Goal: Task Accomplishment & Management: Manage account settings

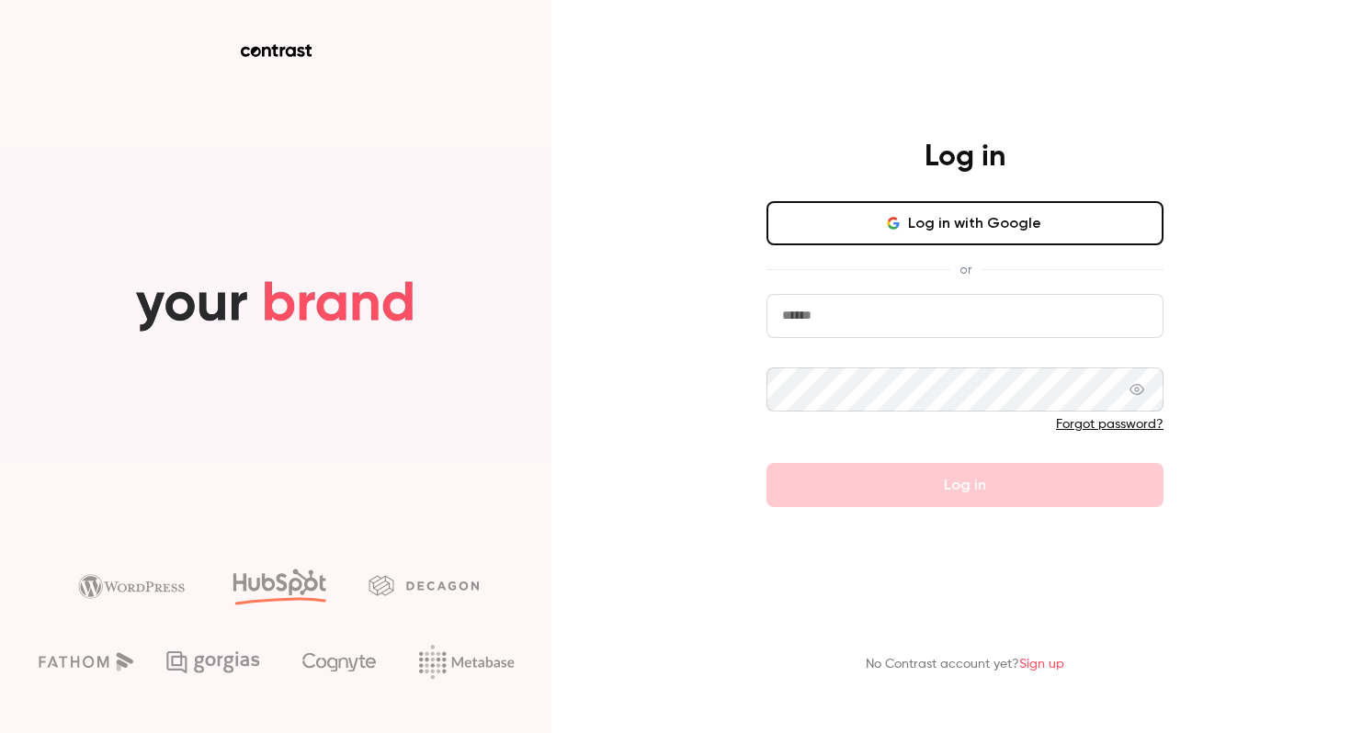
click at [901, 227] on icon "button" at bounding box center [893, 223] width 15 height 15
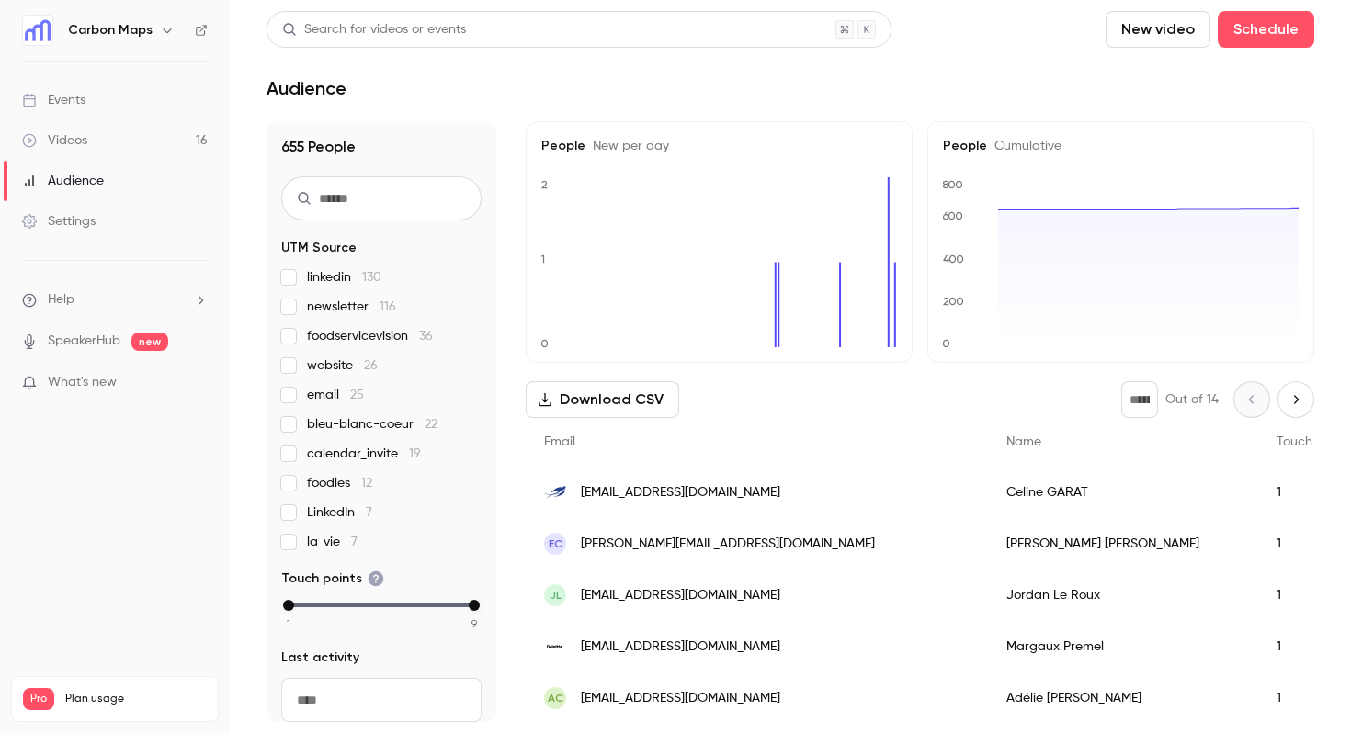
click at [74, 217] on div "Settings" at bounding box center [59, 221] width 74 height 18
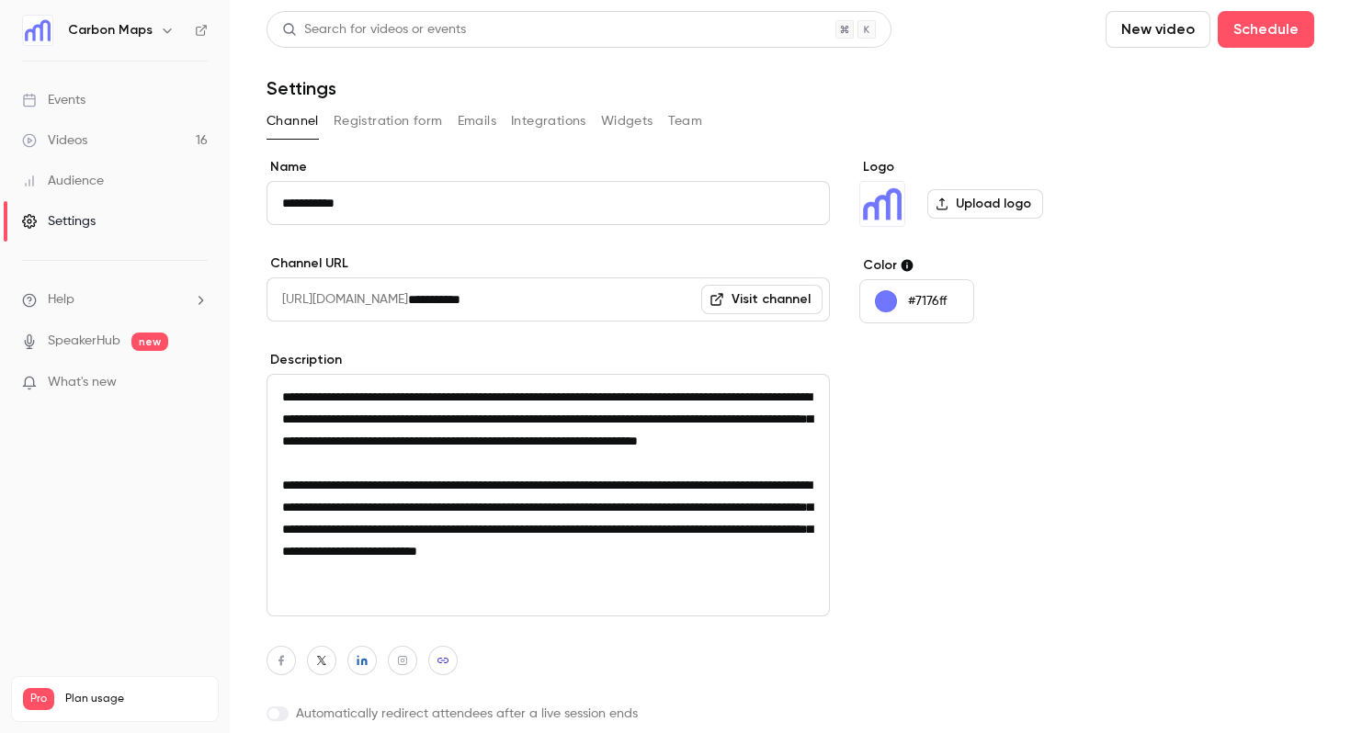
click at [680, 119] on button "Team" at bounding box center [685, 121] width 35 height 29
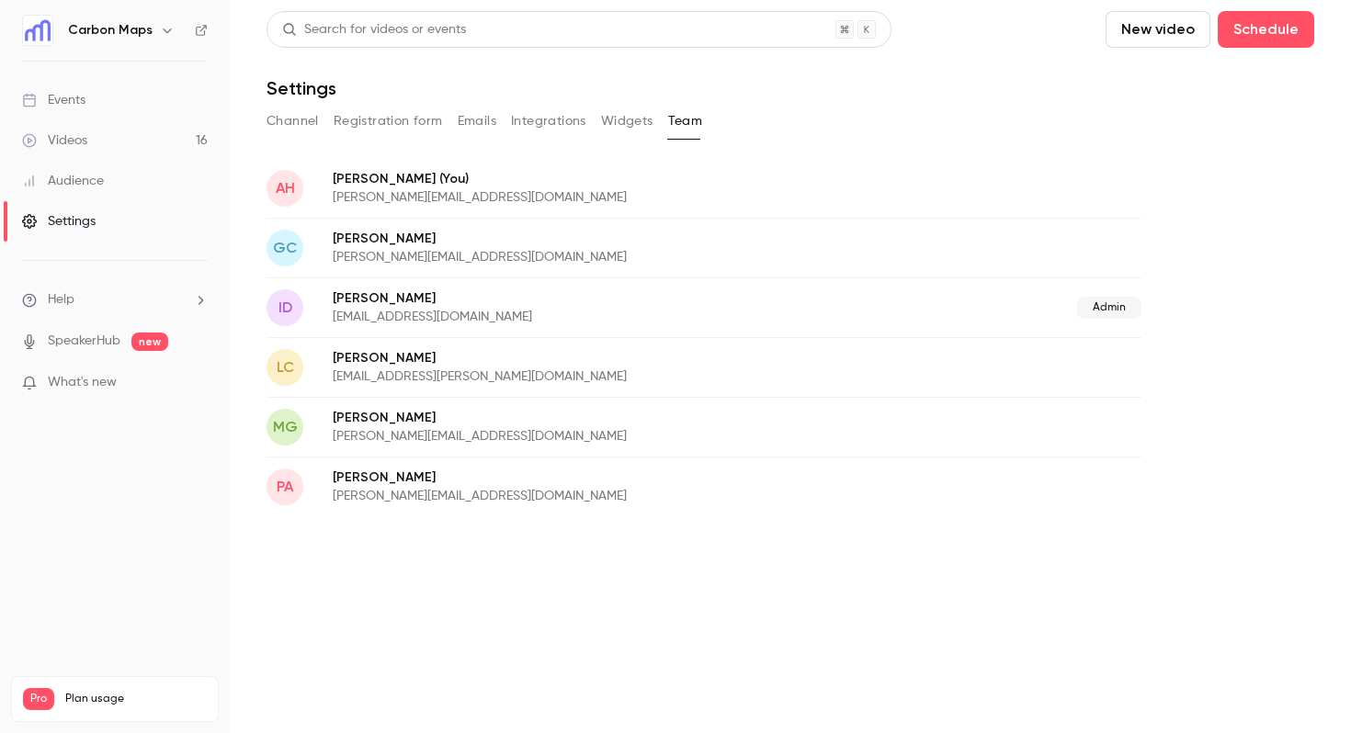
click at [292, 125] on button "Channel" at bounding box center [293, 121] width 52 height 29
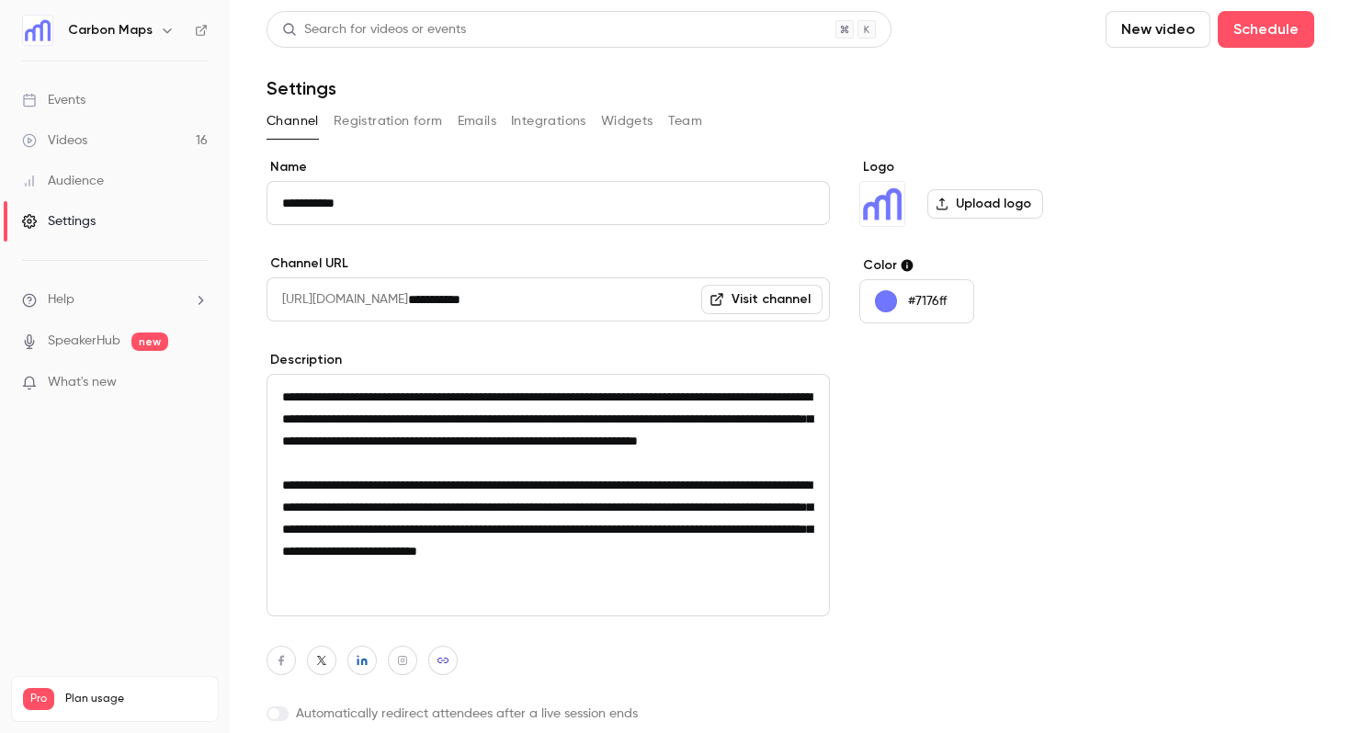
click at [366, 123] on button "Registration form" at bounding box center [388, 121] width 109 height 29
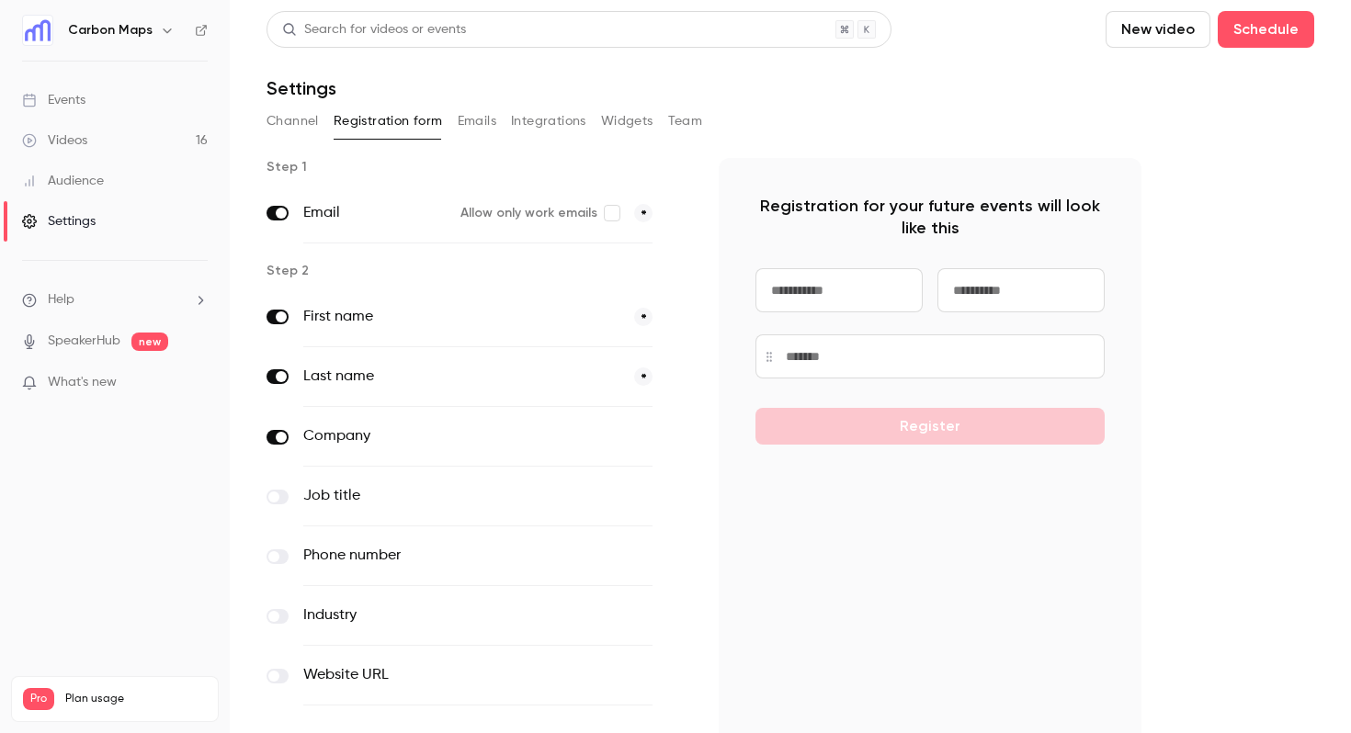
click at [469, 116] on button "Emails" at bounding box center [477, 121] width 39 height 29
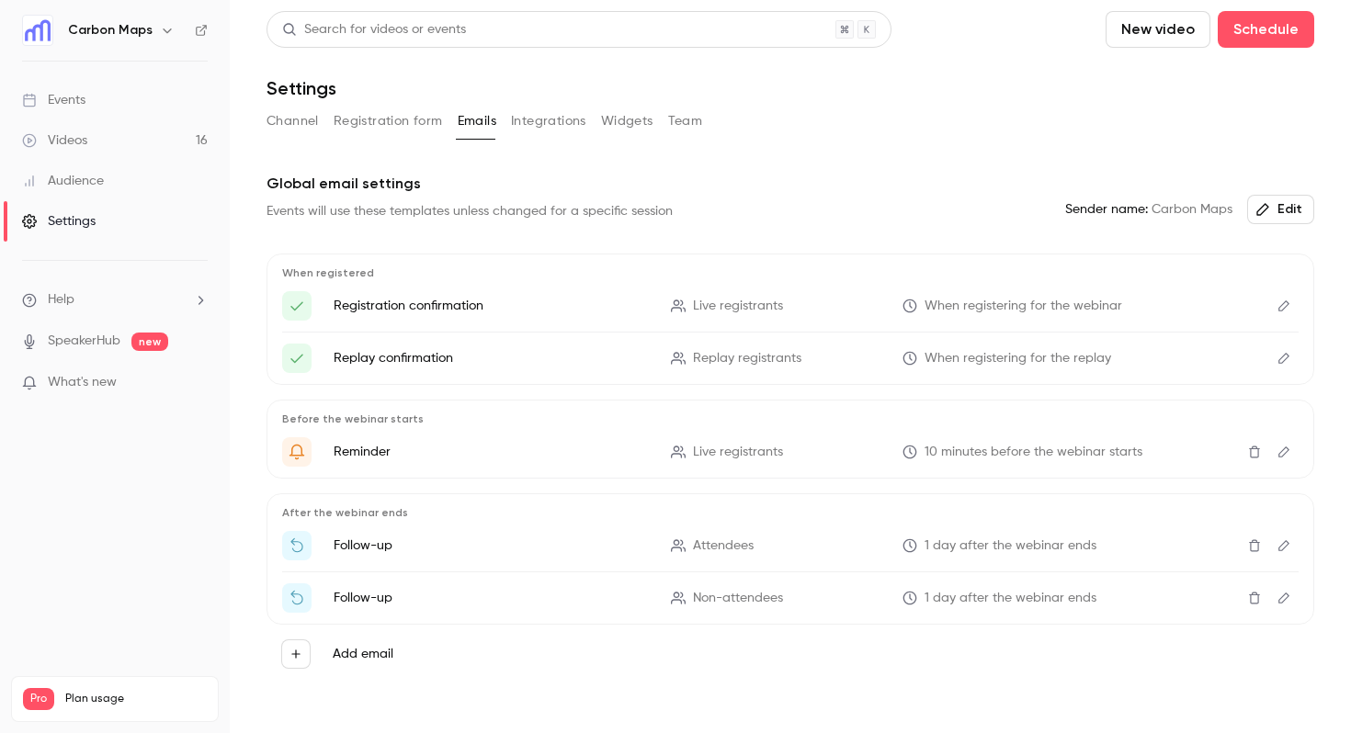
scroll to position [28, 0]
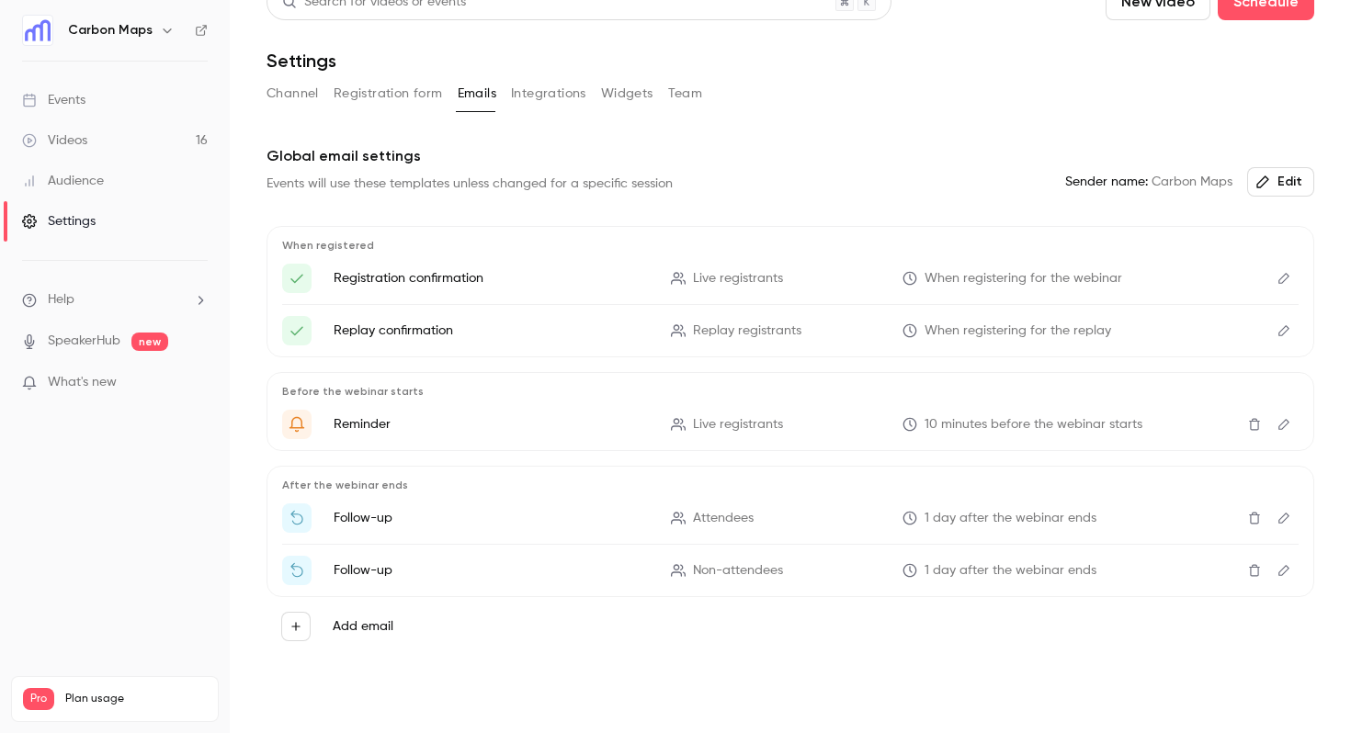
click at [98, 219] on link "Settings" at bounding box center [115, 221] width 230 height 40
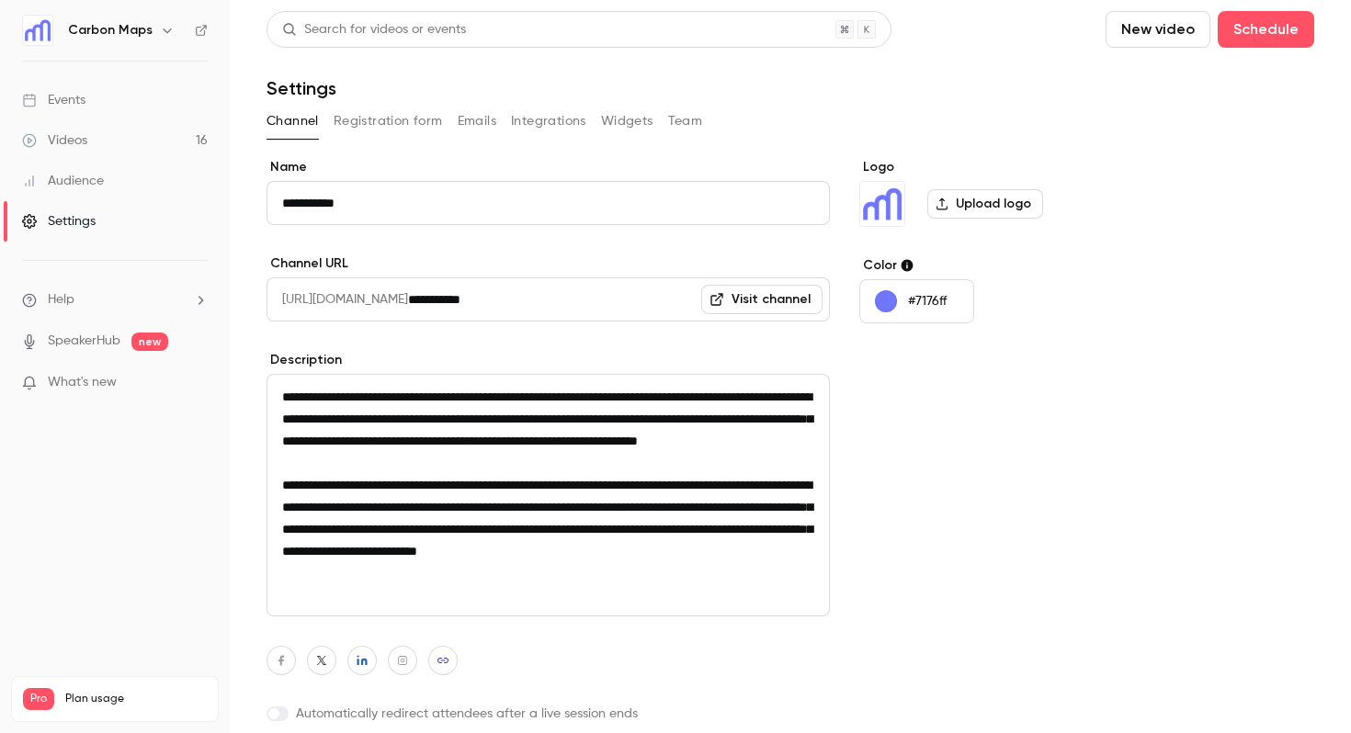
scroll to position [2, 0]
click at [665, 109] on div "Channel Registration form Emails Integrations Widgets Team" at bounding box center [791, 121] width 1048 height 29
click at [682, 117] on button "Team" at bounding box center [685, 121] width 35 height 29
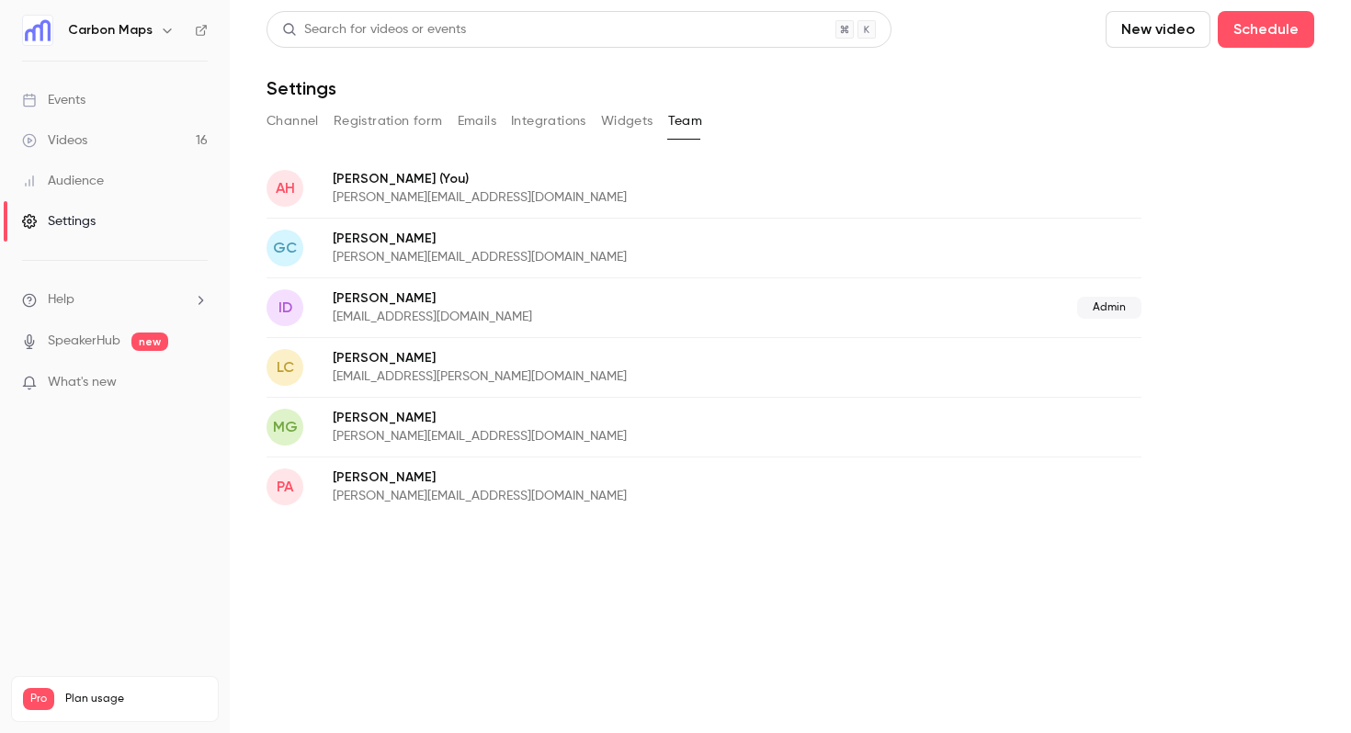
click at [385, 187] on p "[PERSON_NAME] (You)" at bounding box center [608, 178] width 551 height 19
click at [360, 180] on p "[PERSON_NAME] (You)" at bounding box center [608, 178] width 551 height 19
click at [653, 179] on p "[PERSON_NAME] (You)" at bounding box center [608, 178] width 551 height 19
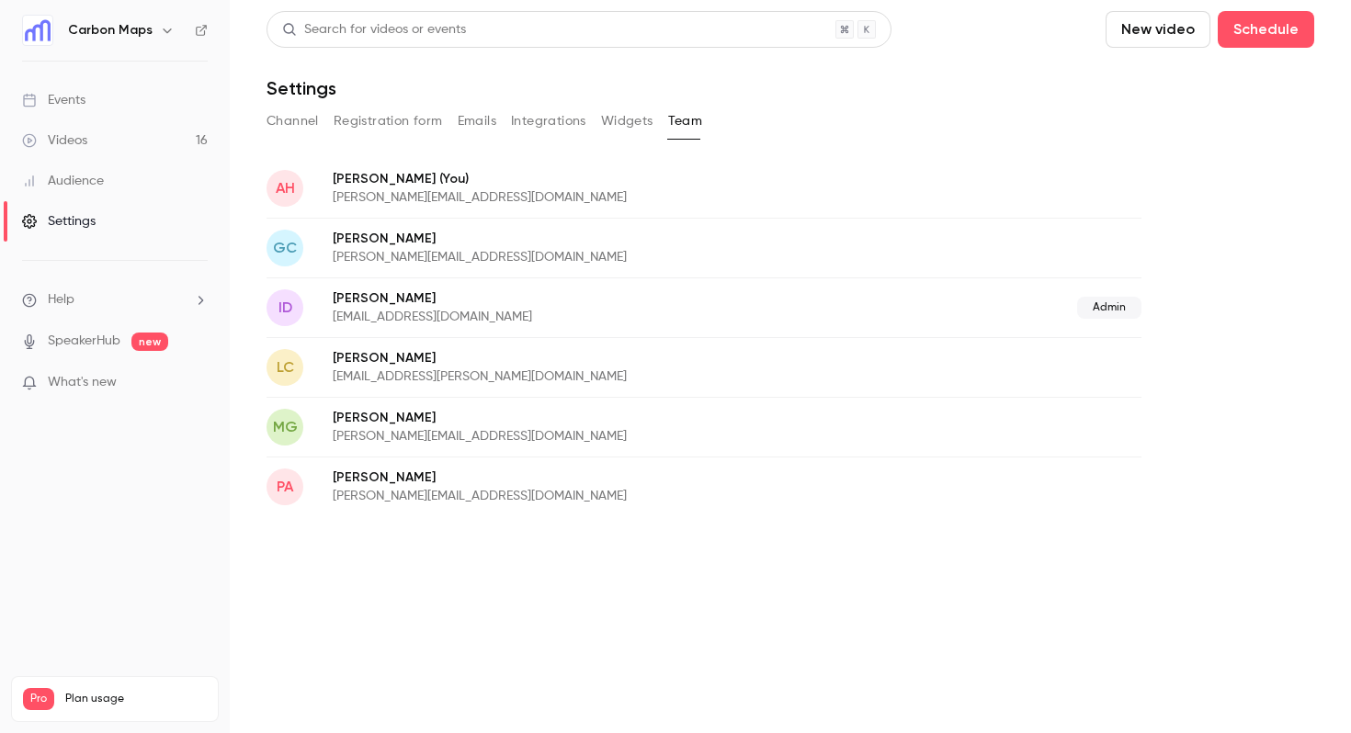
click at [107, 301] on li "Help" at bounding box center [115, 299] width 186 height 19
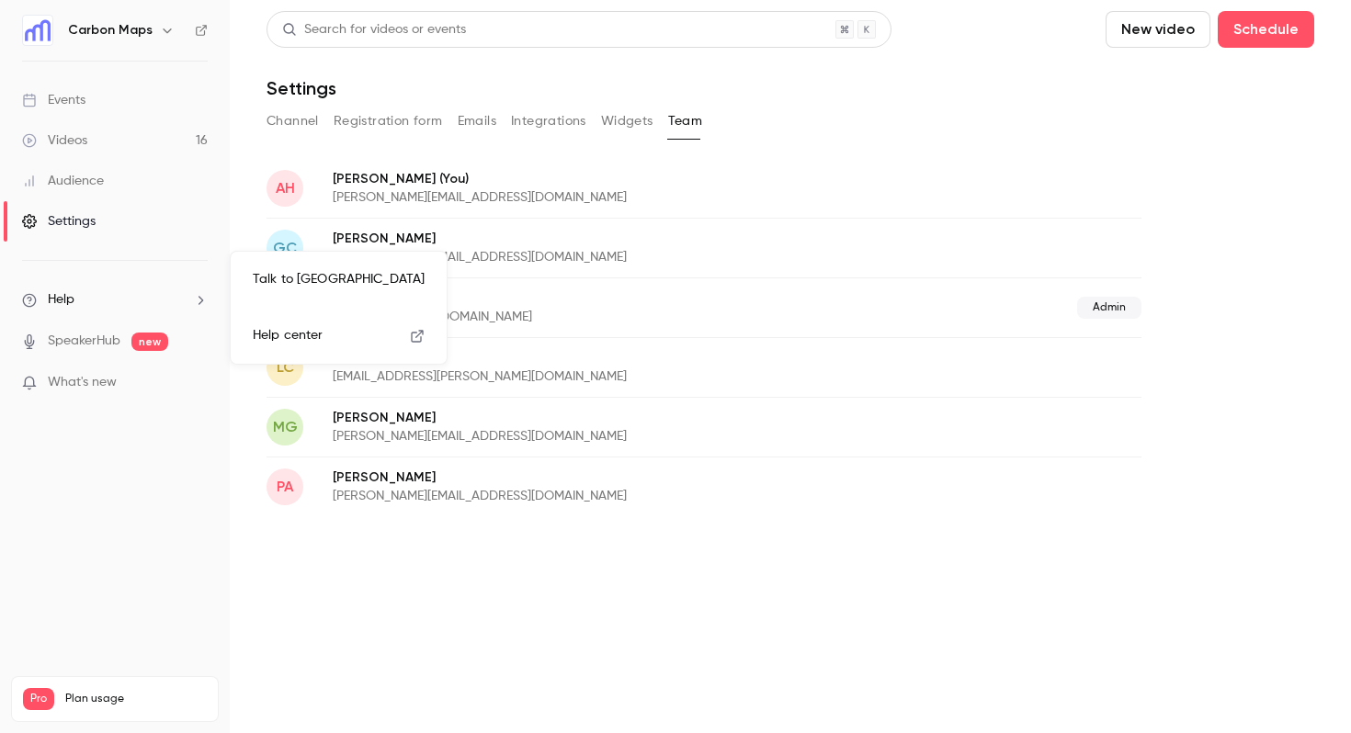
click at [299, 297] on link "Talk to [GEOGRAPHIC_DATA]" at bounding box center [338, 280] width 201 height 49
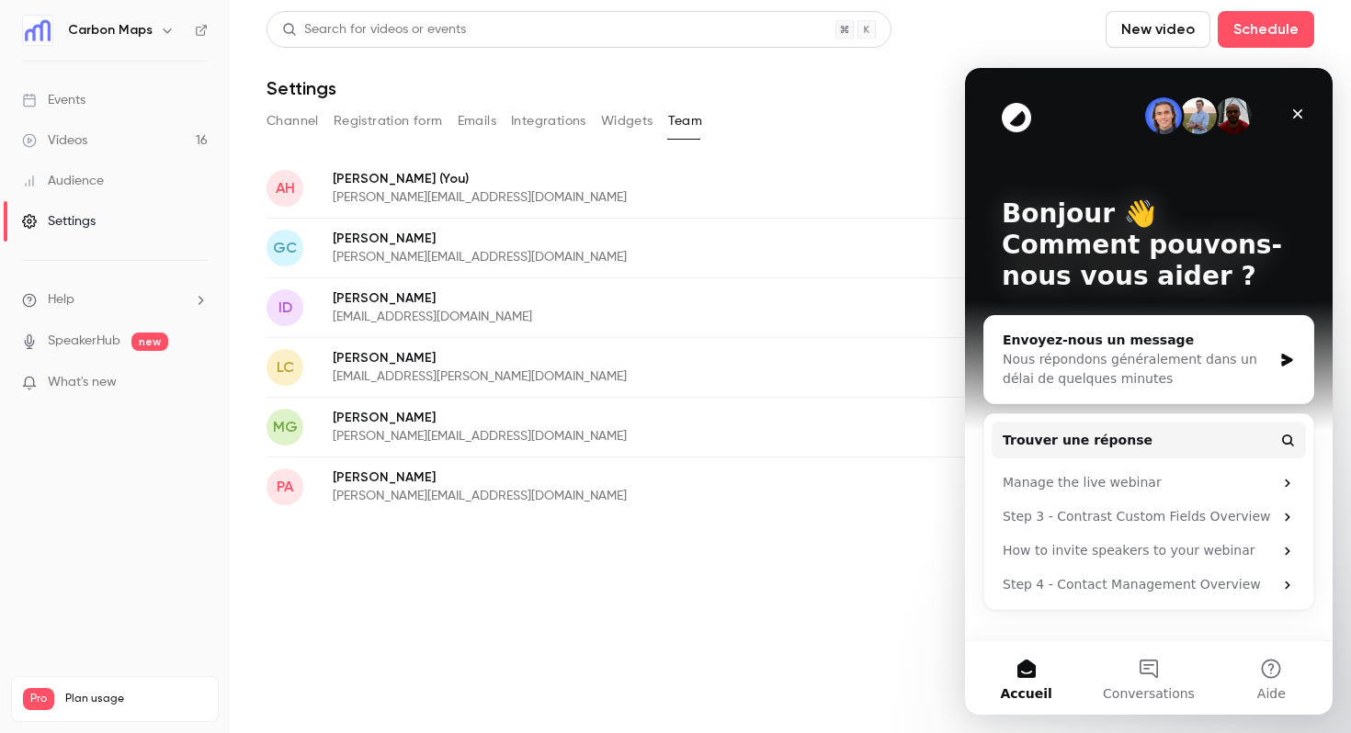
click at [572, 603] on main "Search for videos or events New video Schedule Settings Channel Registration fo…" at bounding box center [790, 366] width 1121 height 733
click at [1293, 117] on icon "Fermer" at bounding box center [1298, 114] width 10 height 10
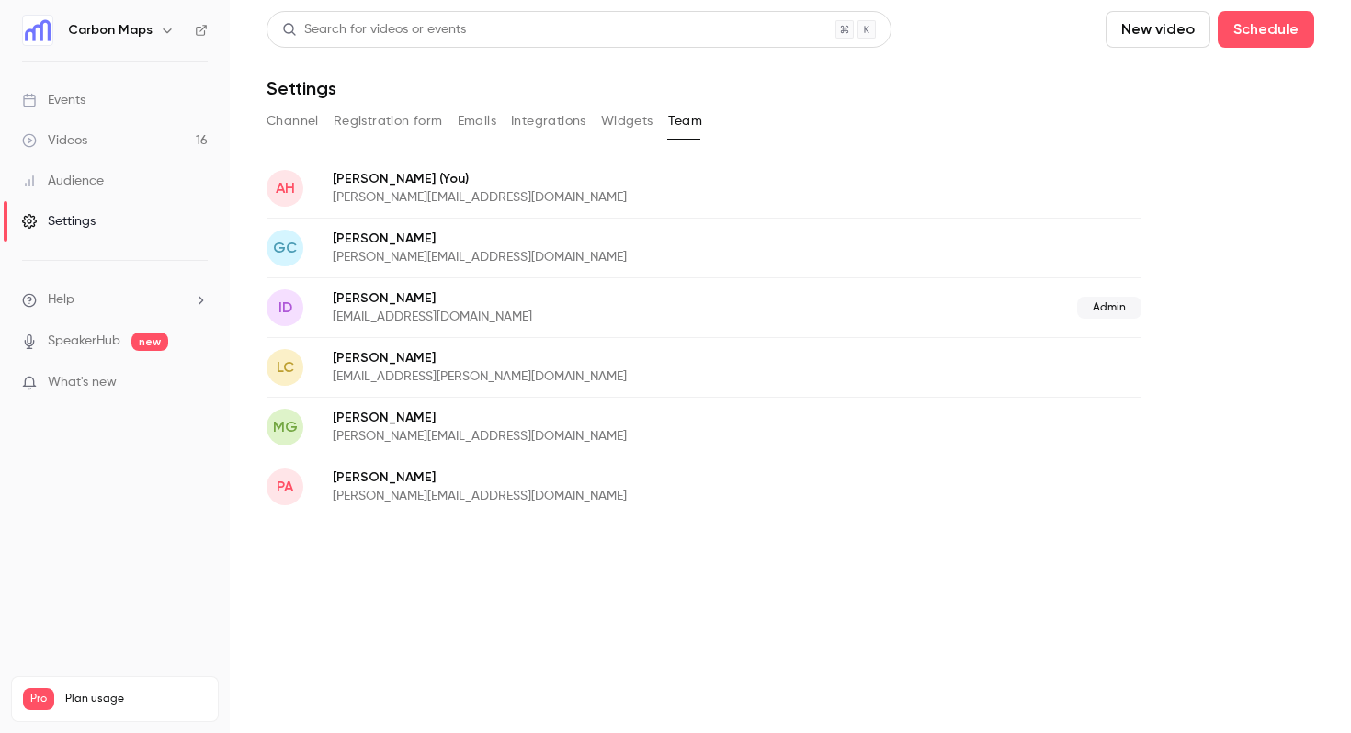
click at [167, 30] on icon "button" at bounding box center [167, 30] width 15 height 15
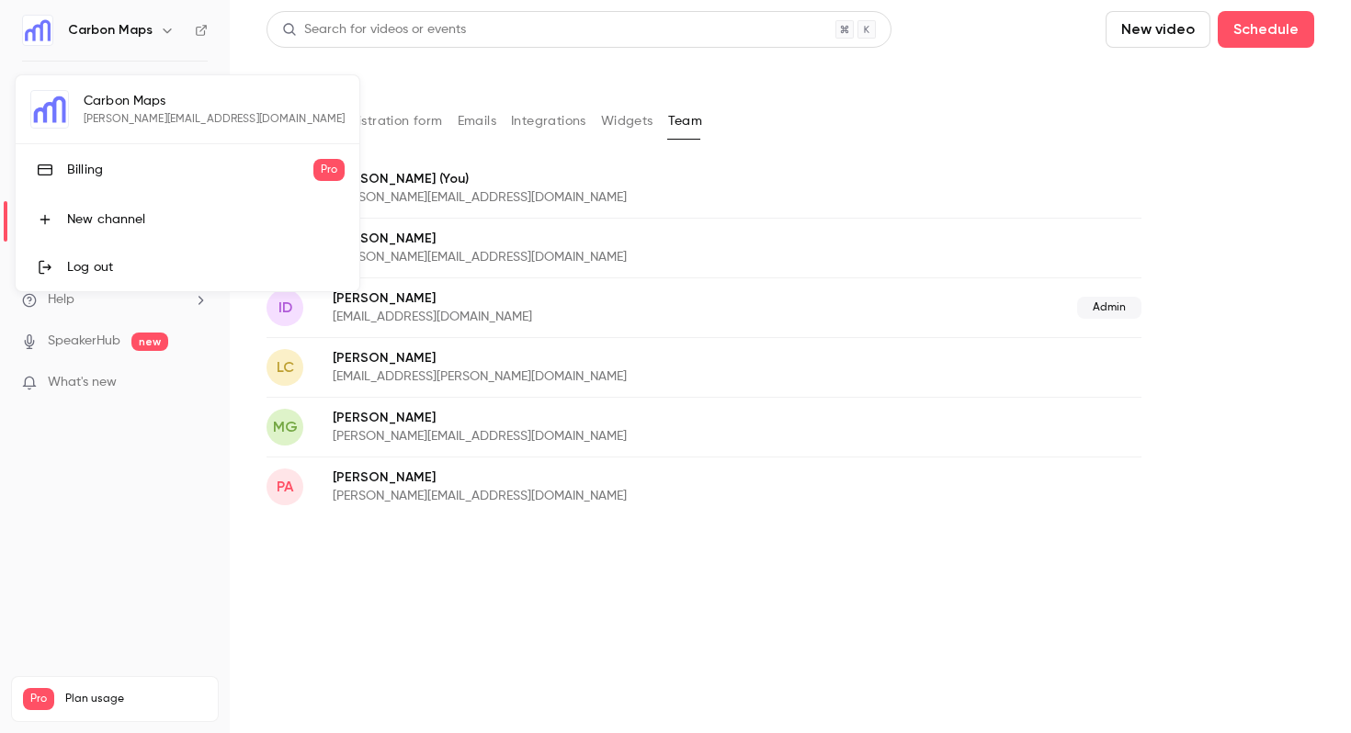
click at [633, 625] on div at bounding box center [675, 366] width 1351 height 733
